Goal: Task Accomplishment & Management: Manage account settings

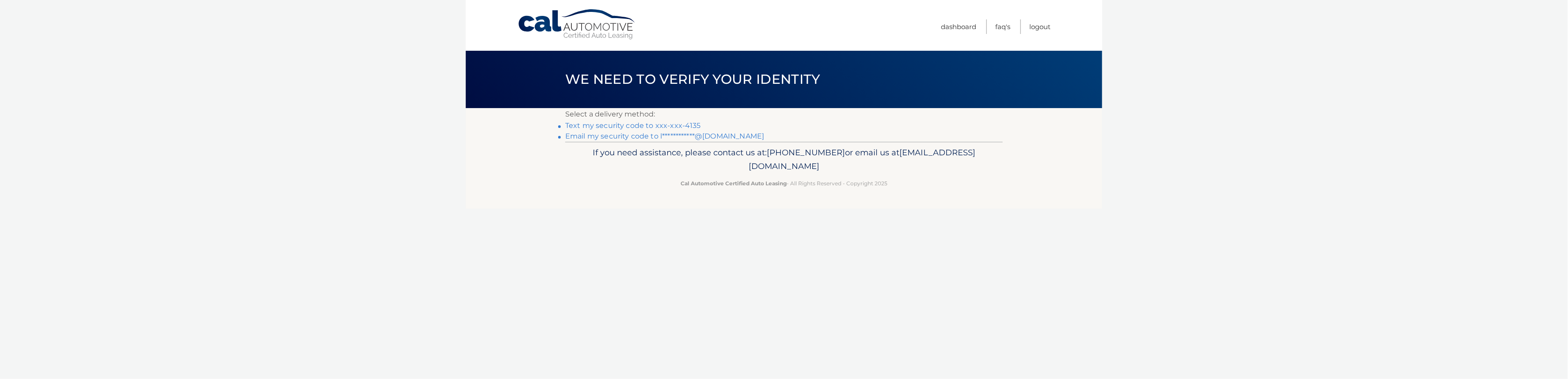
click at [616, 124] on link "Text my security code to xxx-xxx-4135" at bounding box center [633, 126] width 136 height 9
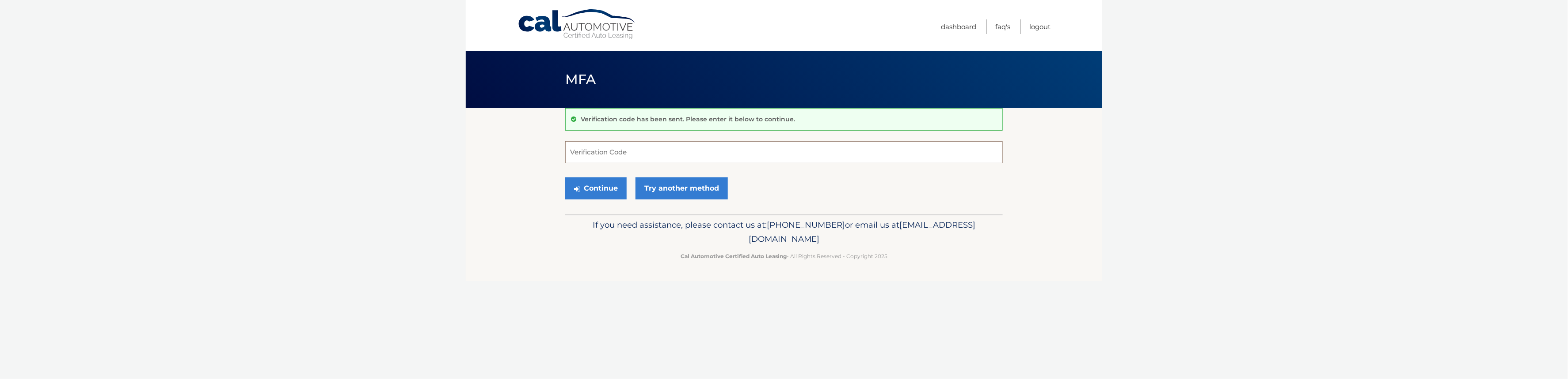
click at [574, 152] on input "Verification Code" at bounding box center [784, 152] width 438 height 22
type input "298623"
click at [592, 184] on button "Continue" at bounding box center [596, 188] width 61 height 22
